Goal: Information Seeking & Learning: Learn about a topic

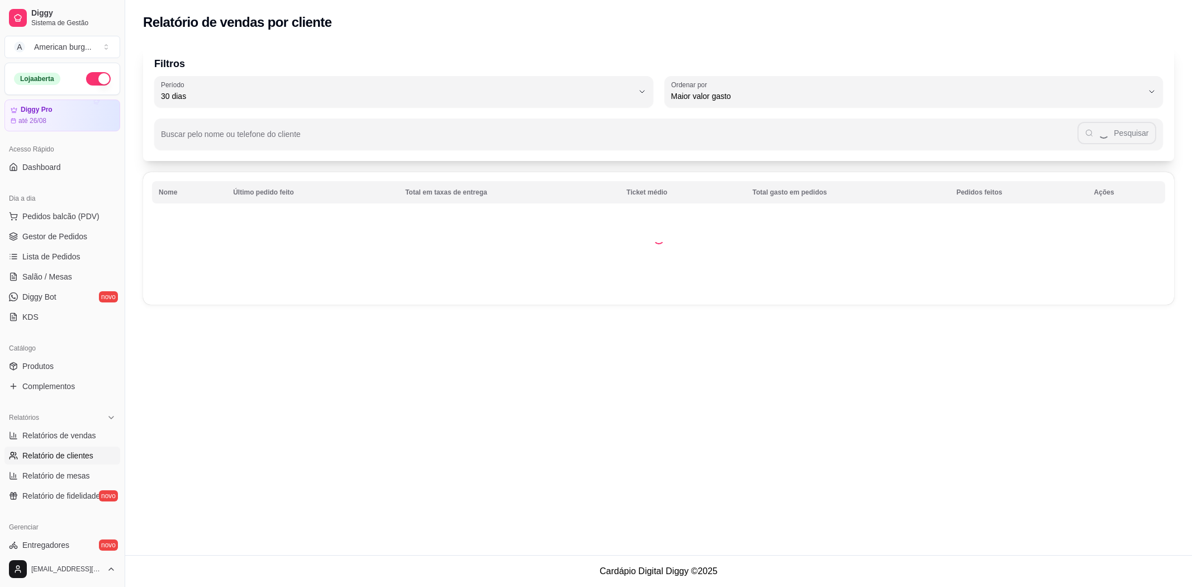
select select "30"
select select "HIGHEST_TOTAL_SPENT_WITH_ORDERS"
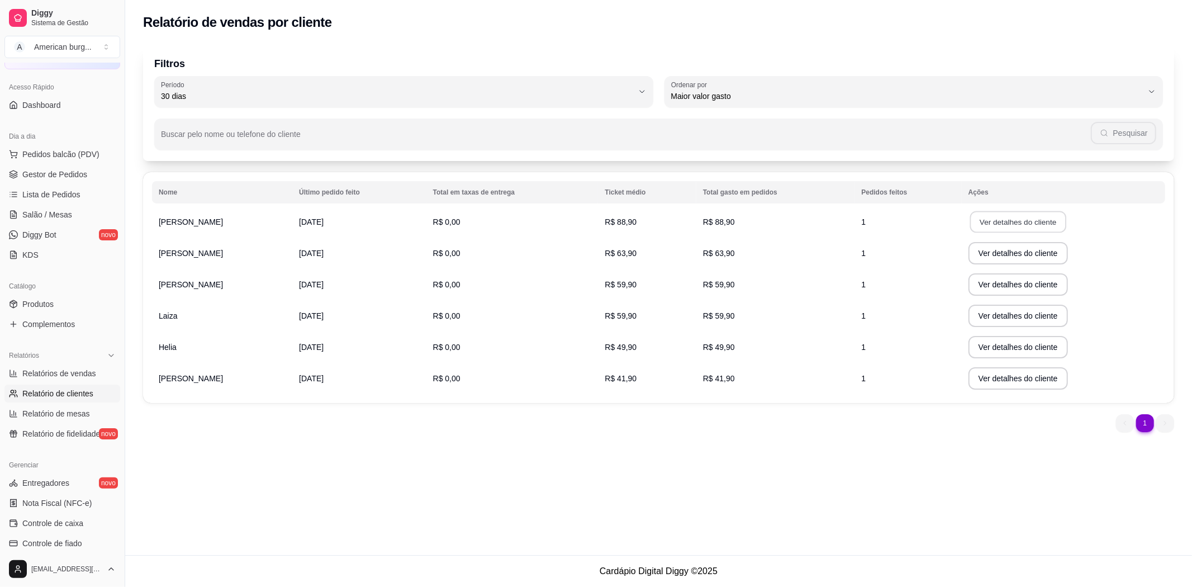
click at [1013, 217] on button "Ver detalhes do cliente" at bounding box center [1018, 222] width 96 height 22
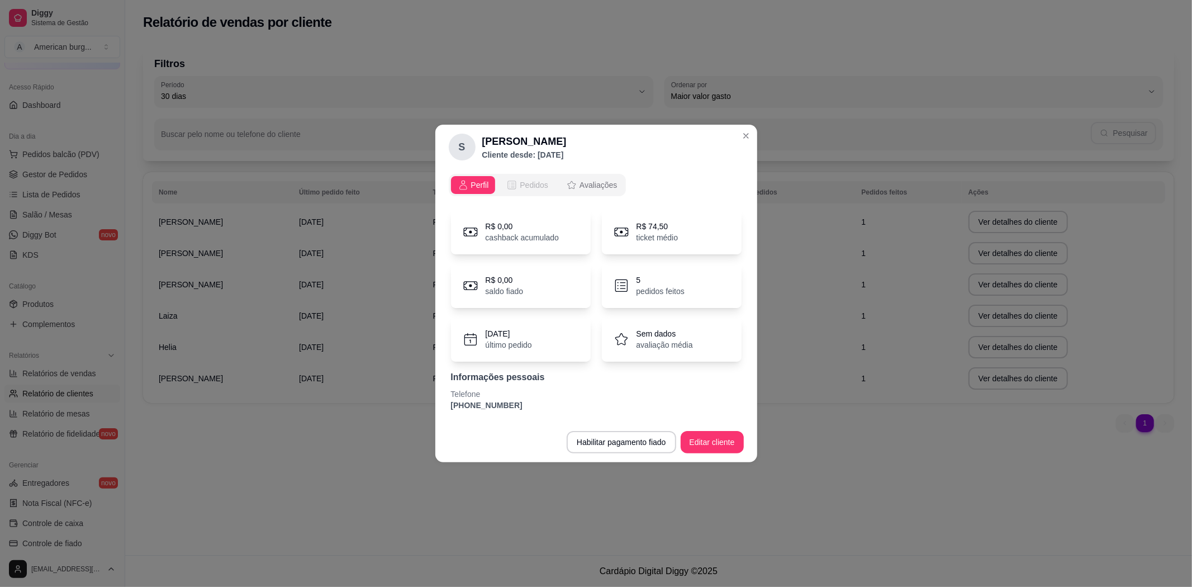
click at [542, 180] on span "Pedidos" at bounding box center [534, 184] width 28 height 11
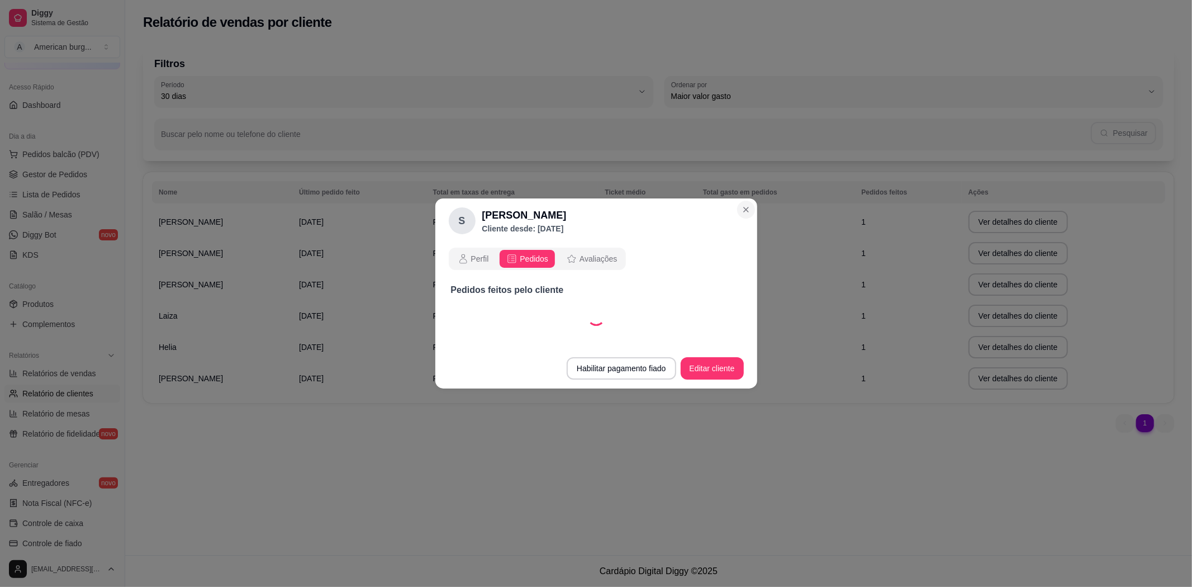
select select "30"
select select "ALL"
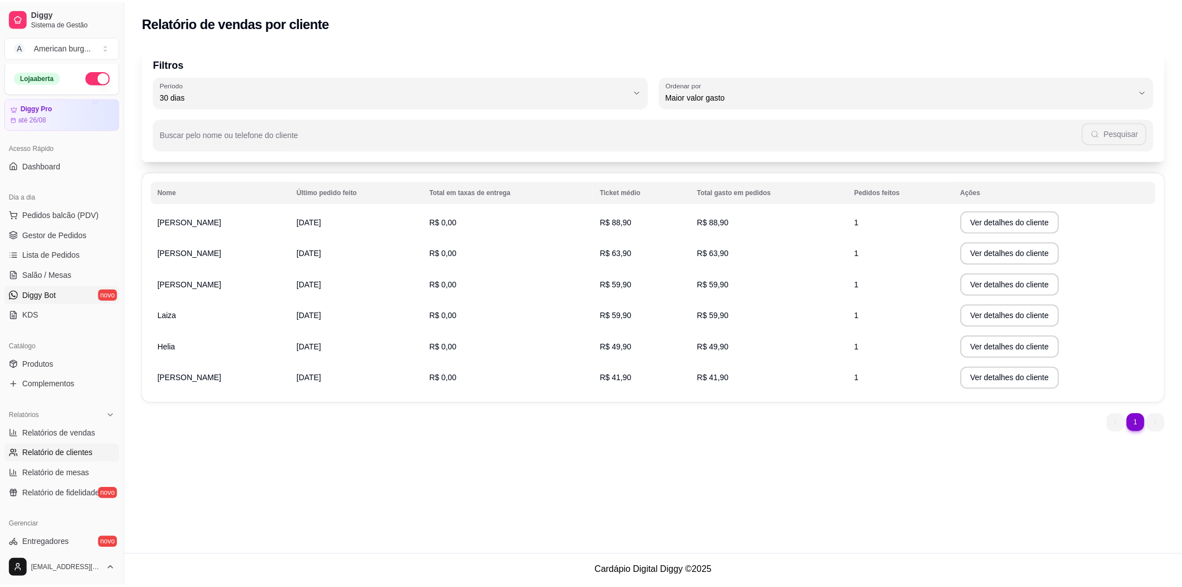
scroll to position [0, 0]
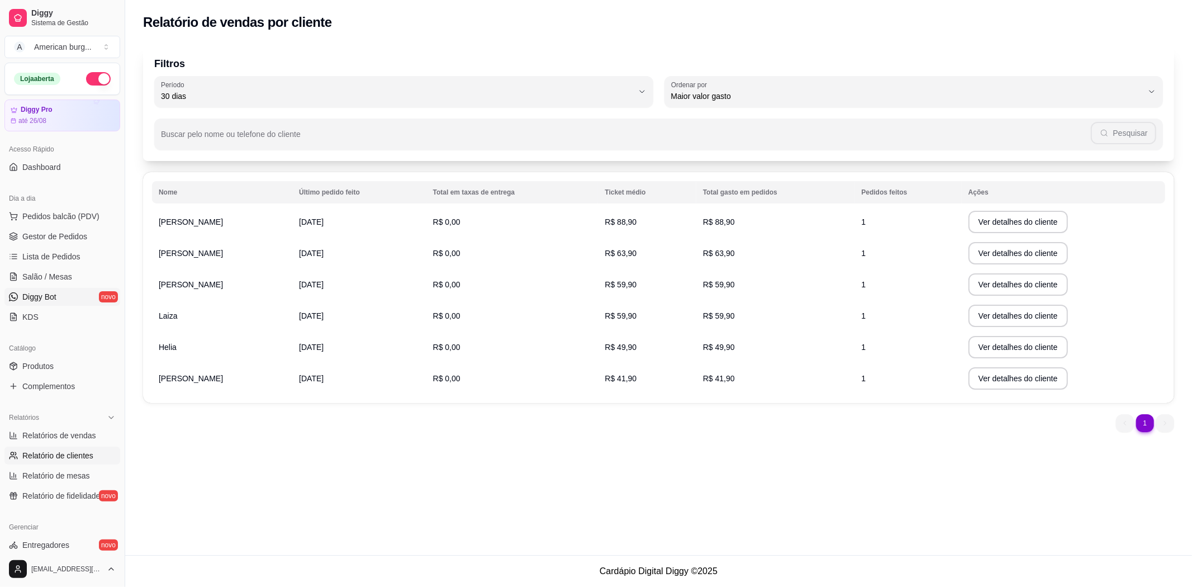
click at [22, 290] on link "Diggy Bot novo" at bounding box center [62, 297] width 116 height 18
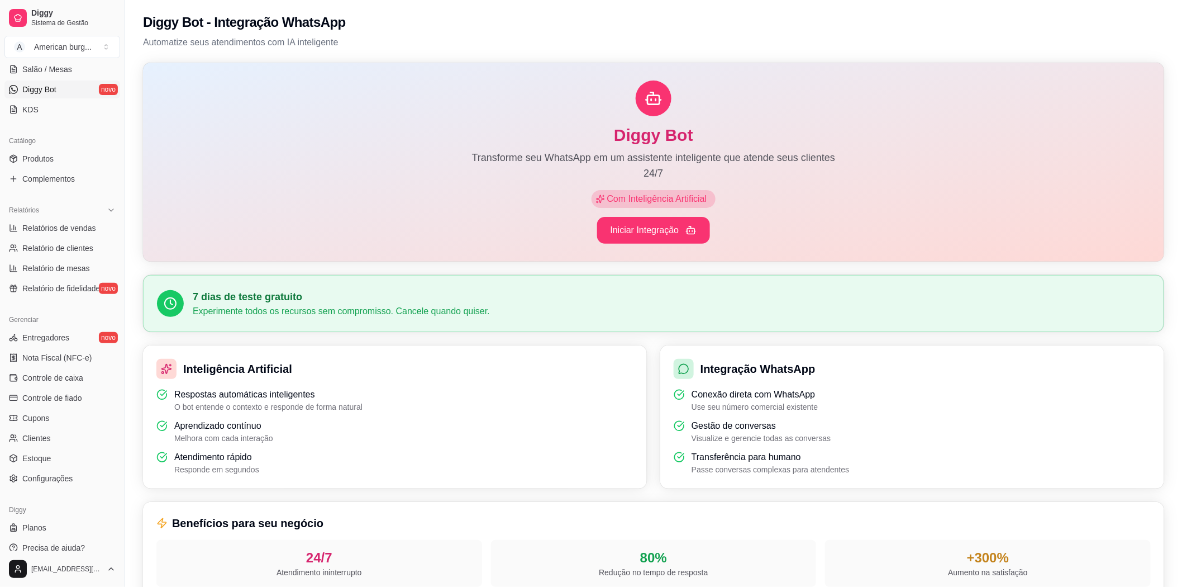
scroll to position [217, 0]
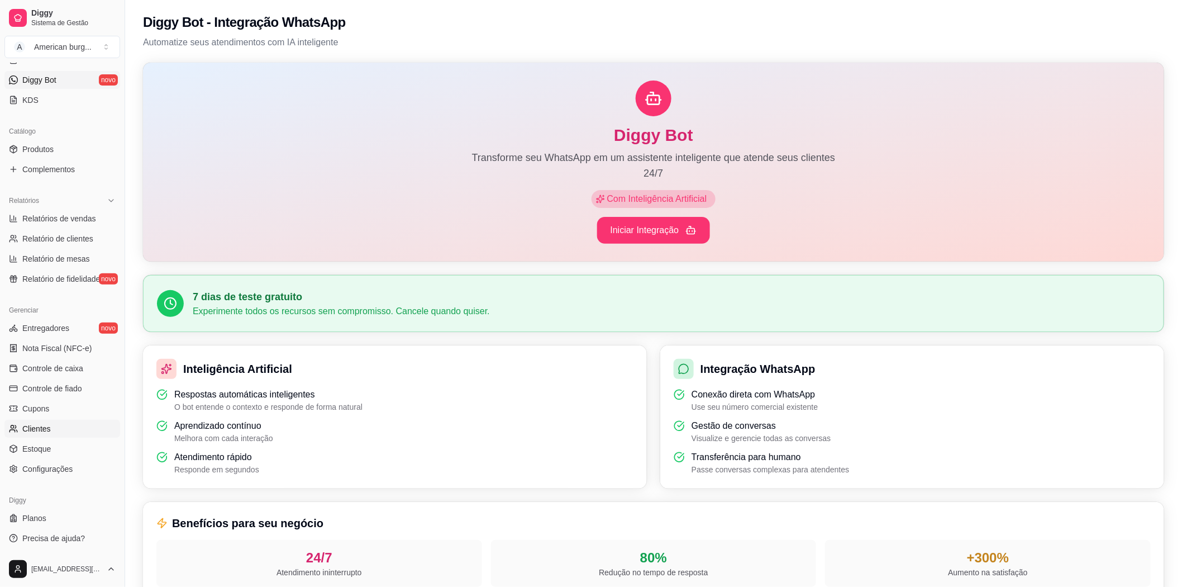
click at [40, 428] on span "Clientes" at bounding box center [36, 428] width 28 height 11
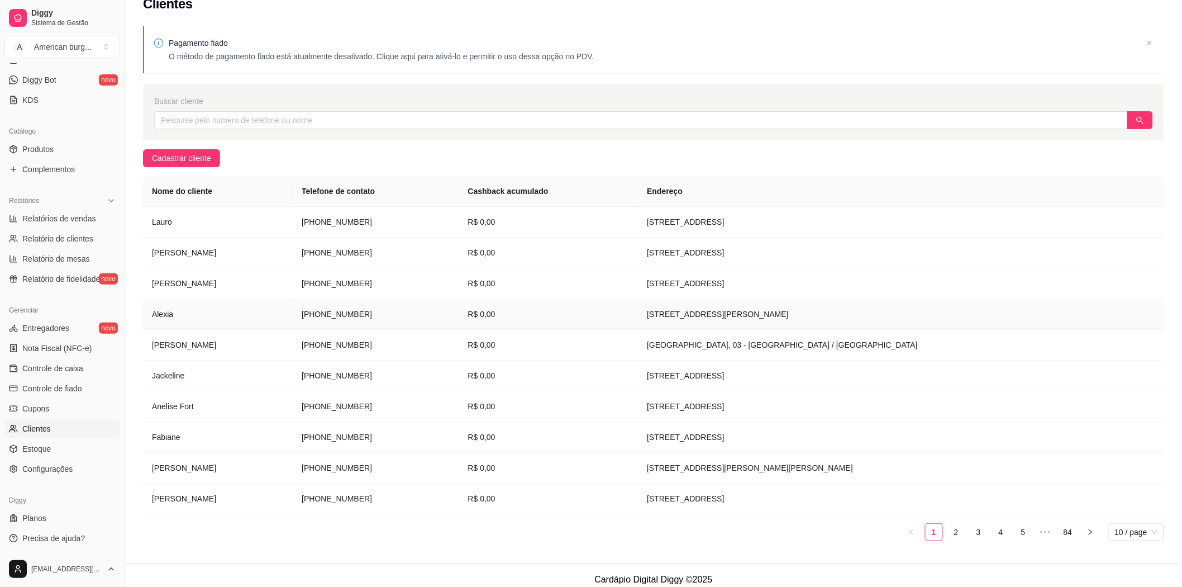
scroll to position [27, 0]
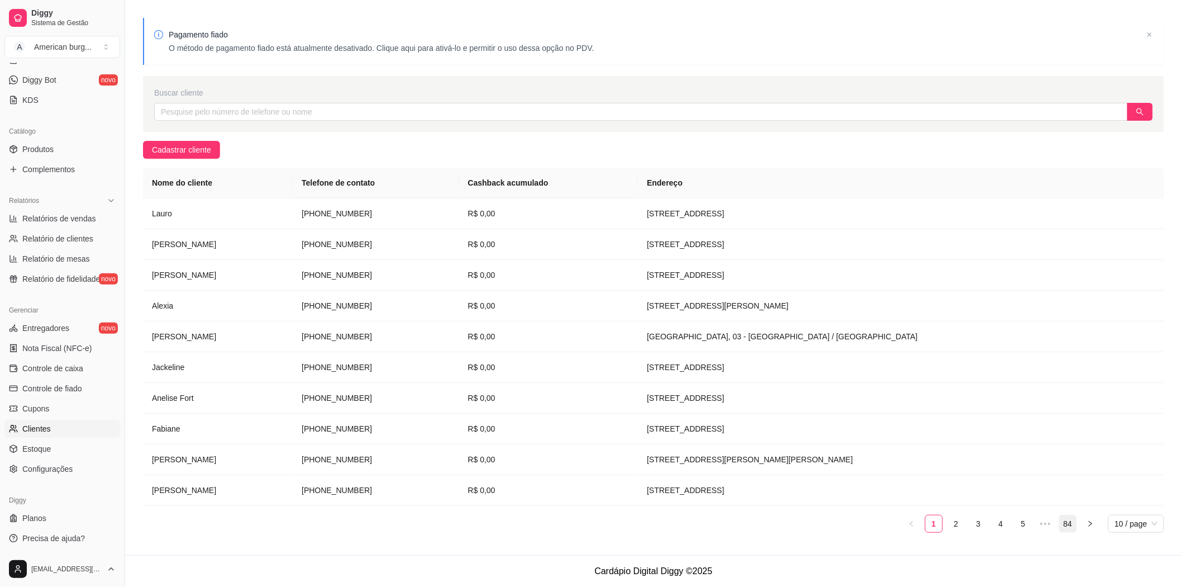
click at [1064, 521] on link "84" at bounding box center [1068, 523] width 17 height 17
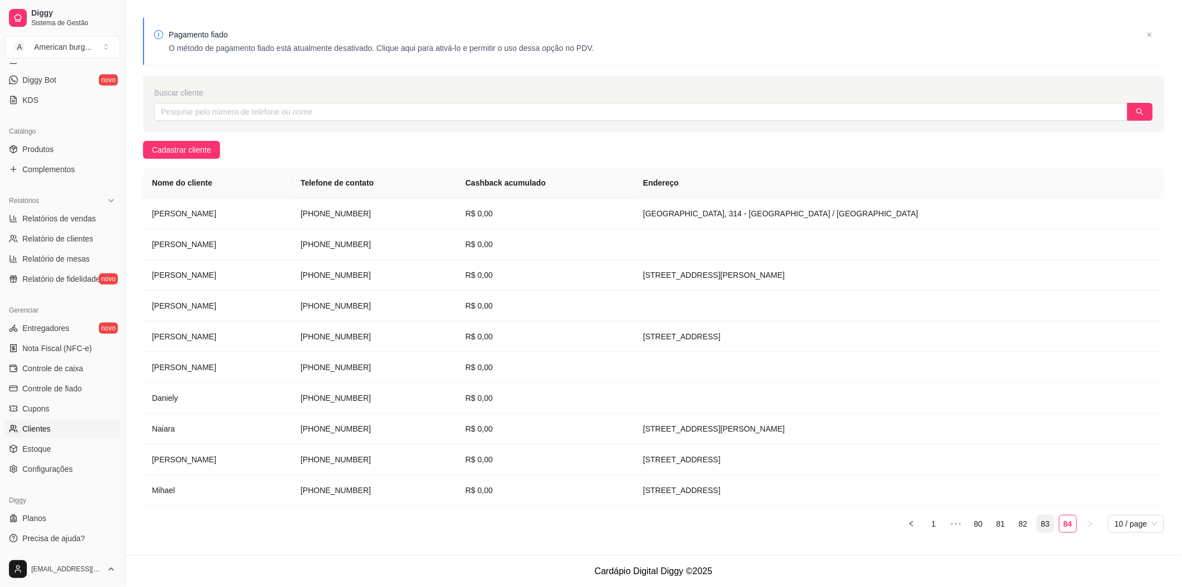
click at [1043, 526] on link "83" at bounding box center [1045, 523] width 17 height 17
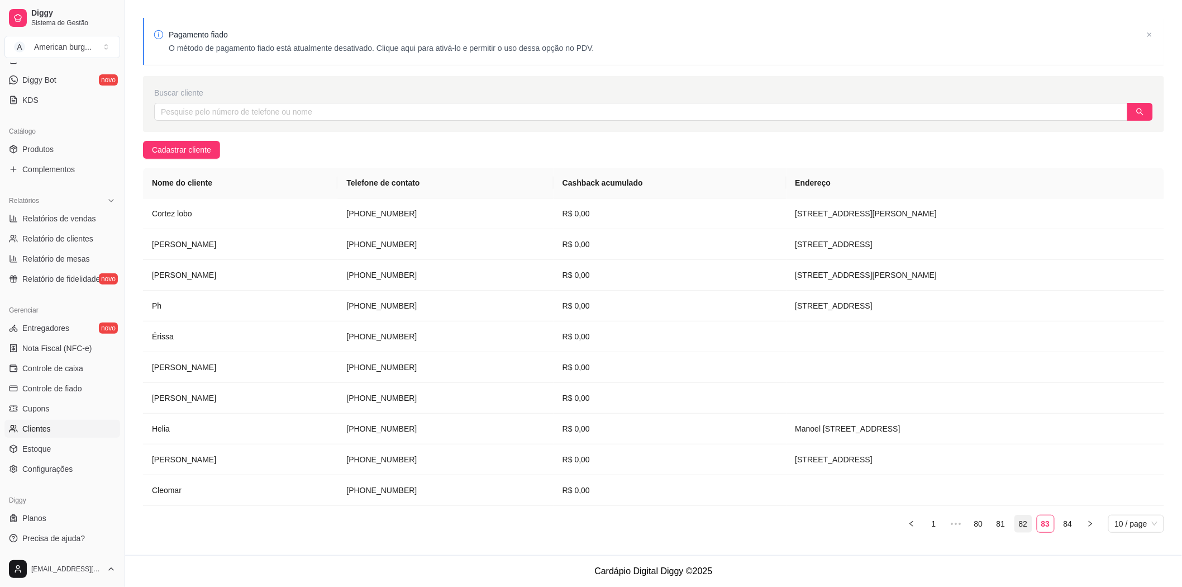
click at [1017, 518] on link "82" at bounding box center [1023, 523] width 17 height 17
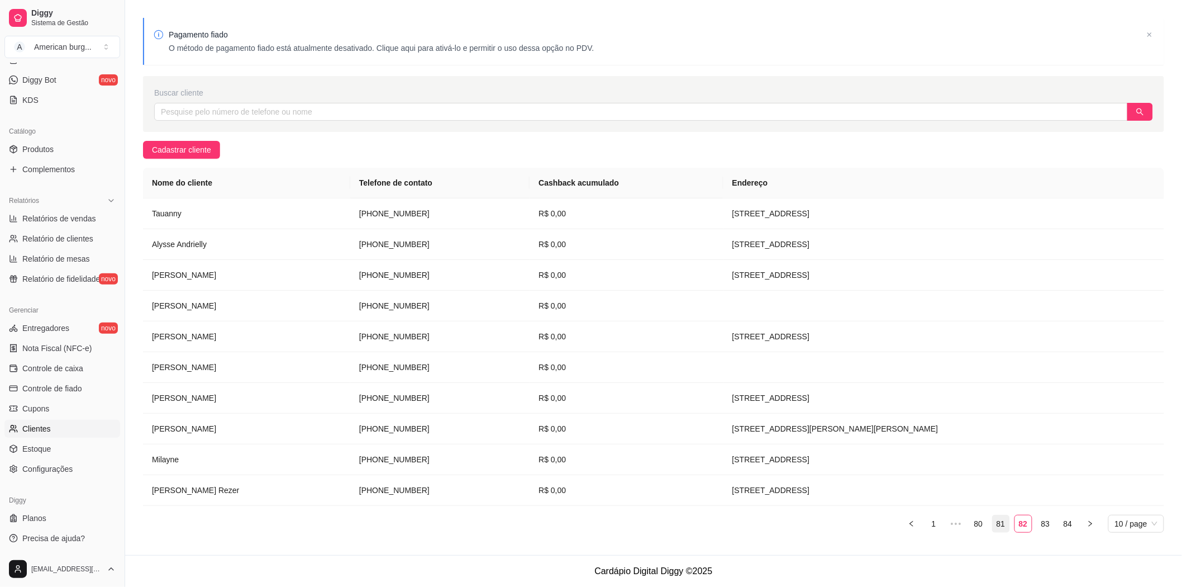
click at [999, 525] on link "81" at bounding box center [1001, 523] width 17 height 17
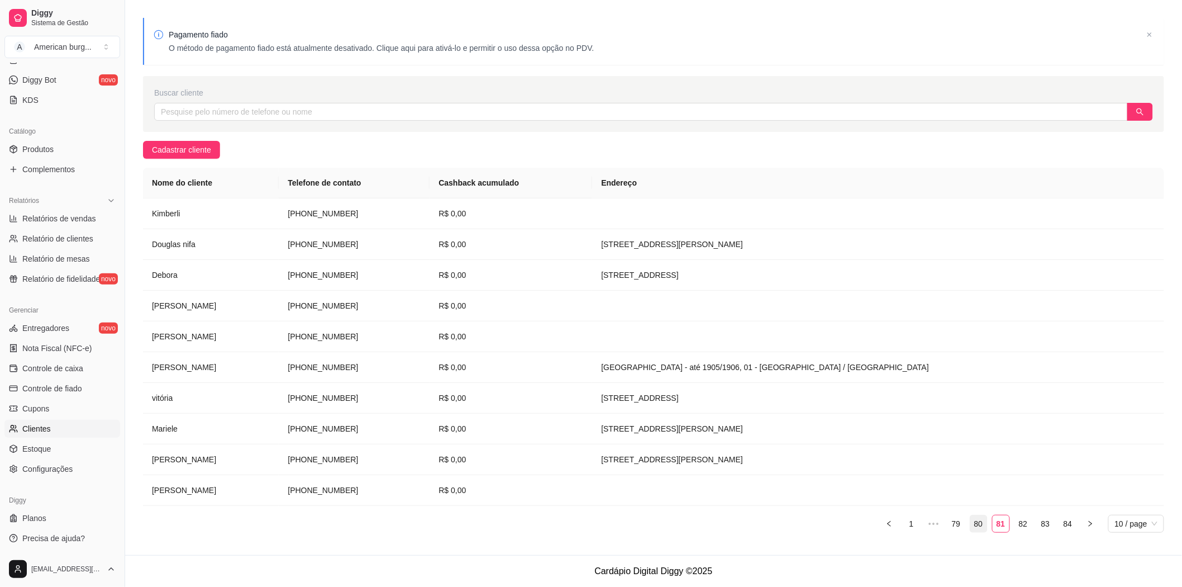
click at [975, 526] on link "80" at bounding box center [978, 523] width 17 height 17
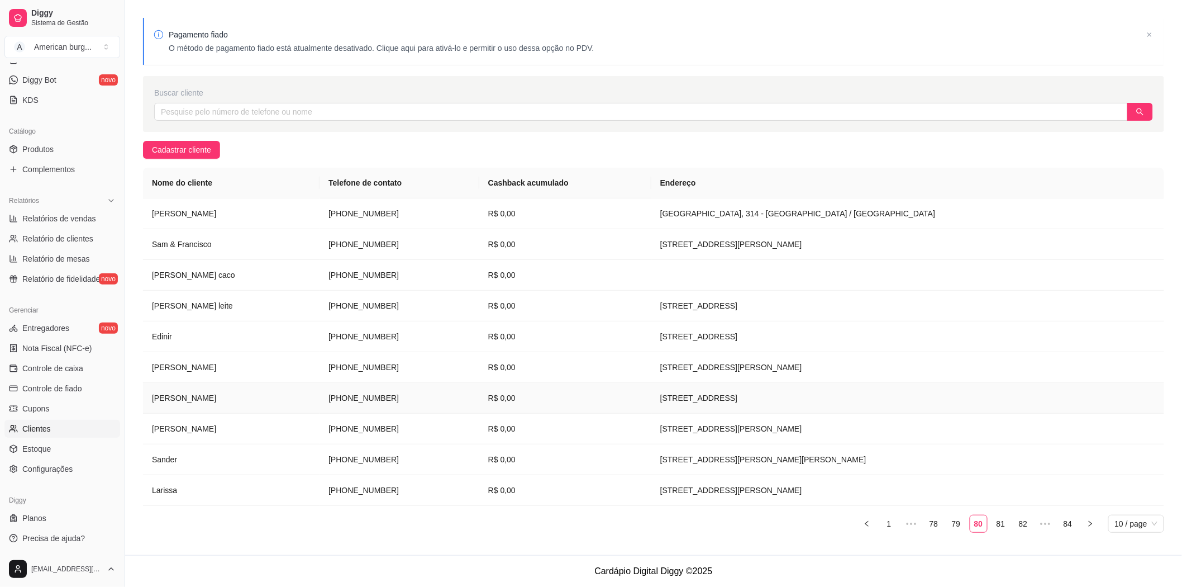
click at [986, 398] on td "[STREET_ADDRESS]" at bounding box center [907, 398] width 513 height 31
